Goal: Information Seeking & Learning: Check status

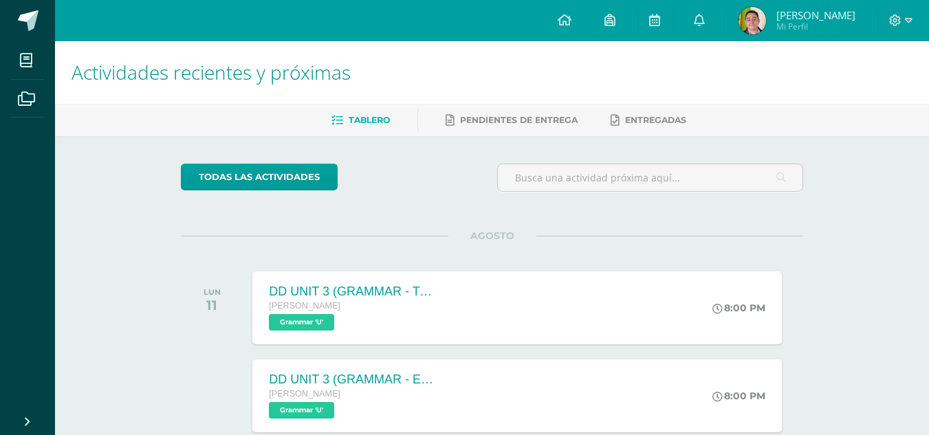
click at [805, 5] on link "[PERSON_NAME] Mi Perfil" at bounding box center [797, 20] width 150 height 41
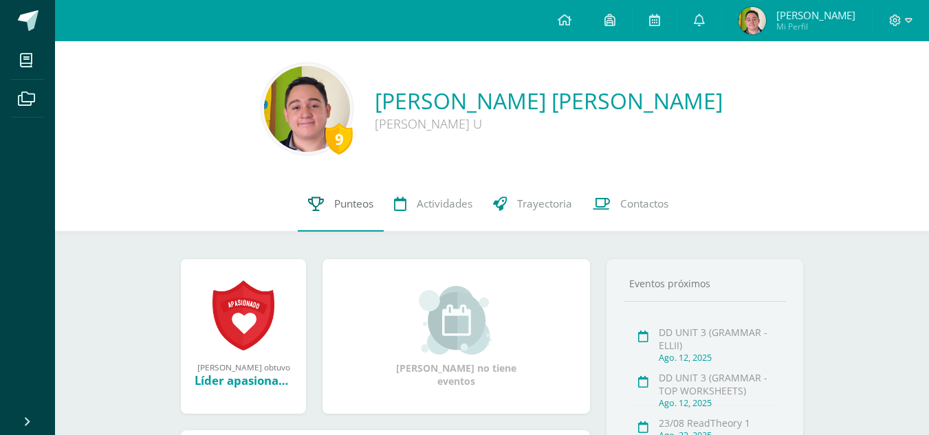
click at [372, 208] on span "Punteos" at bounding box center [353, 204] width 39 height 14
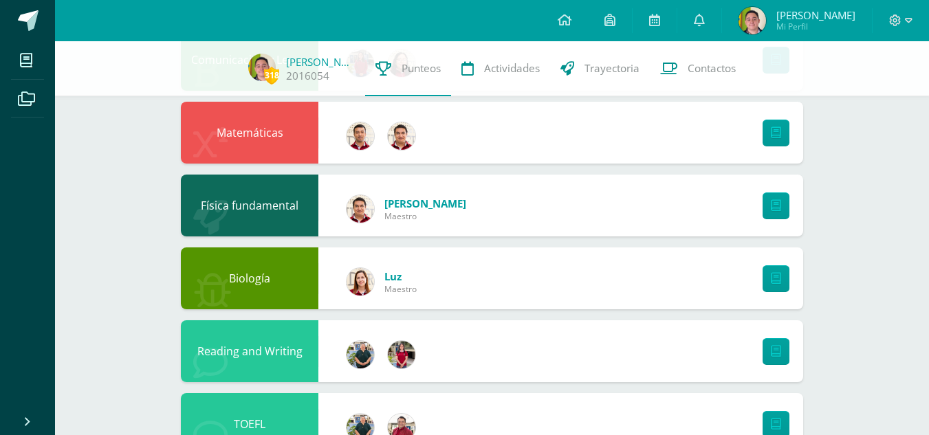
scroll to position [627, 0]
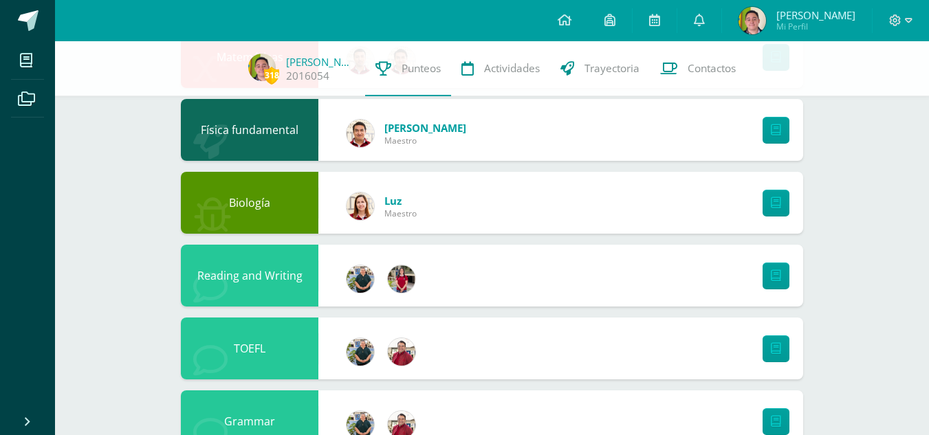
click at [774, 188] on div at bounding box center [772, 203] width 61 height 62
click at [777, 206] on icon at bounding box center [776, 203] width 10 height 12
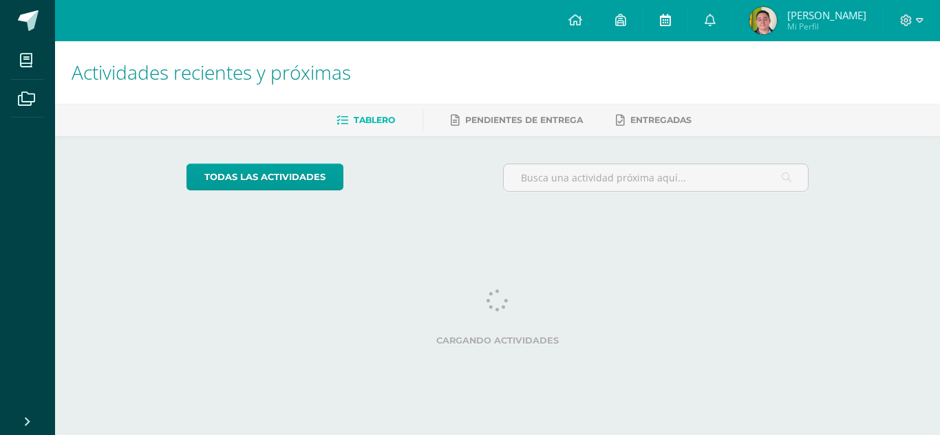
click at [684, 20] on link at bounding box center [665, 20] width 44 height 41
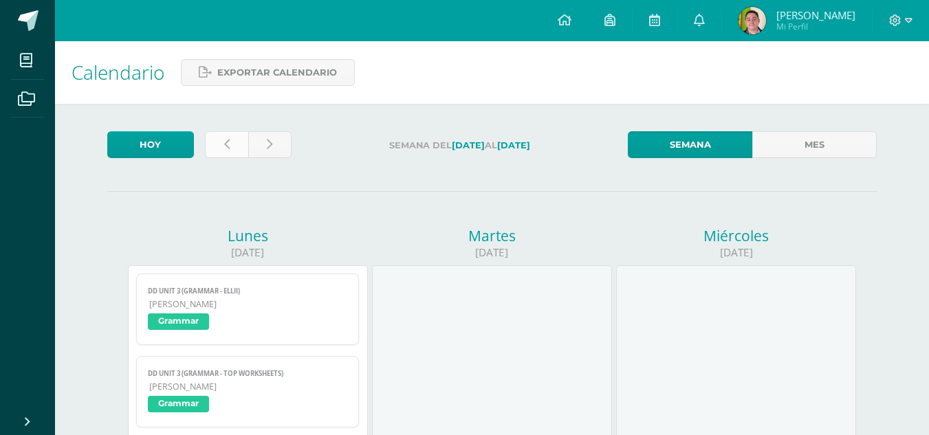
click at [216, 138] on link at bounding box center [226, 144] width 43 height 27
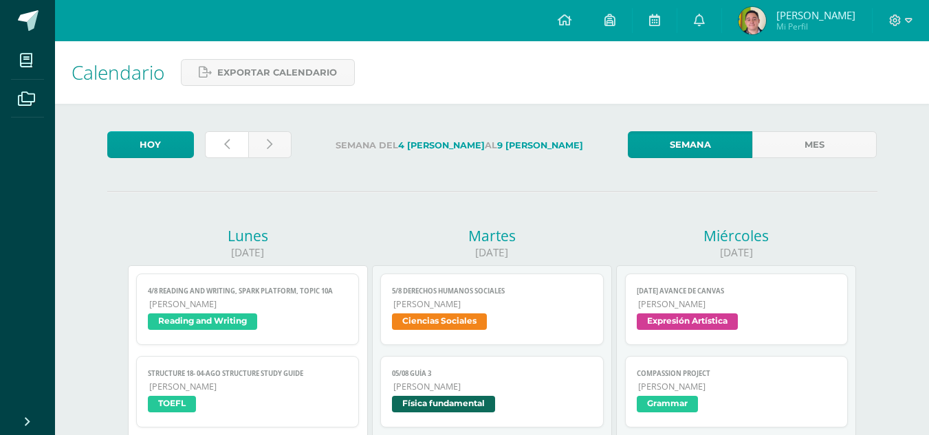
click at [216, 138] on link at bounding box center [226, 144] width 43 height 27
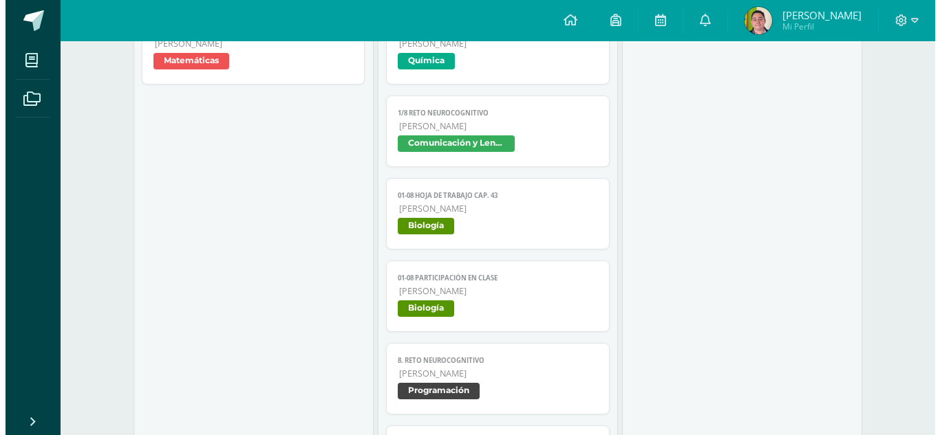
scroll to position [1595, 0]
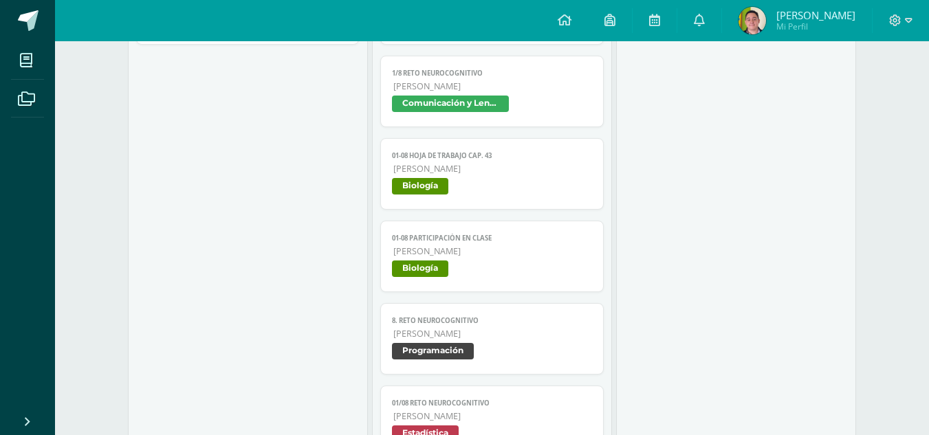
click at [519, 171] on span "[PERSON_NAME]" at bounding box center [492, 169] width 199 height 12
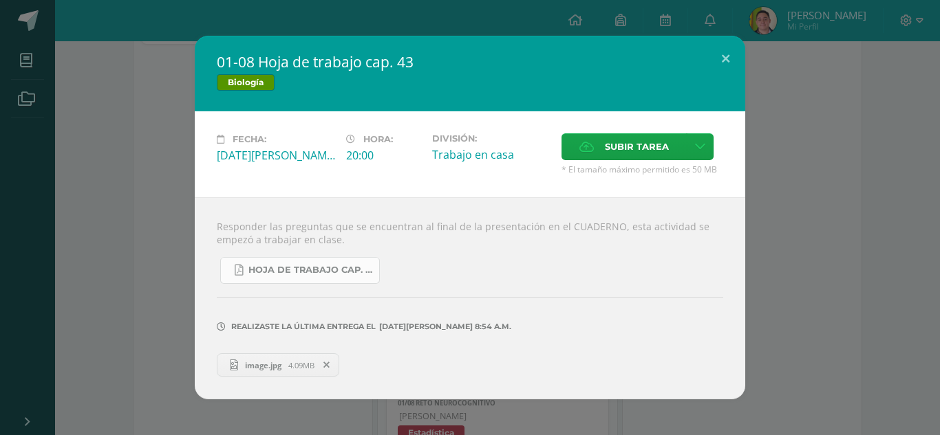
click at [325, 263] on link "HOJA DE TRABAJO CAP. 43.pdf" at bounding box center [300, 270] width 160 height 27
